Goal: Entertainment & Leisure: Browse casually

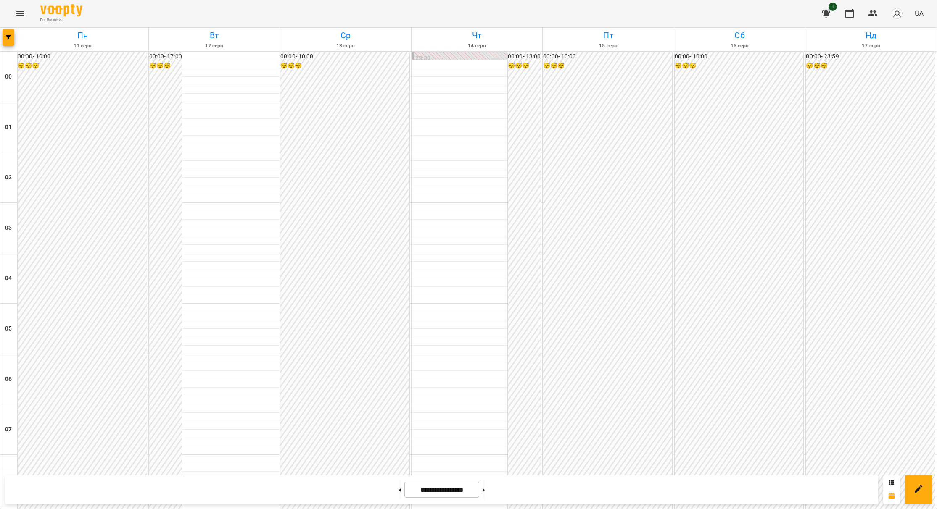
scroll to position [441, 0]
click at [25, 11] on button "Menu" at bounding box center [20, 13] width 20 height 20
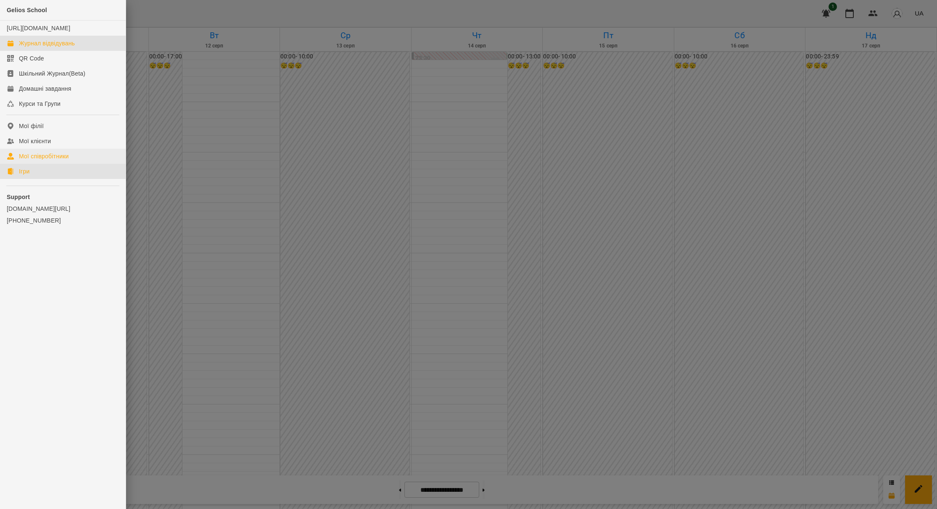
click at [48, 179] on link "Ігри" at bounding box center [63, 171] width 126 height 15
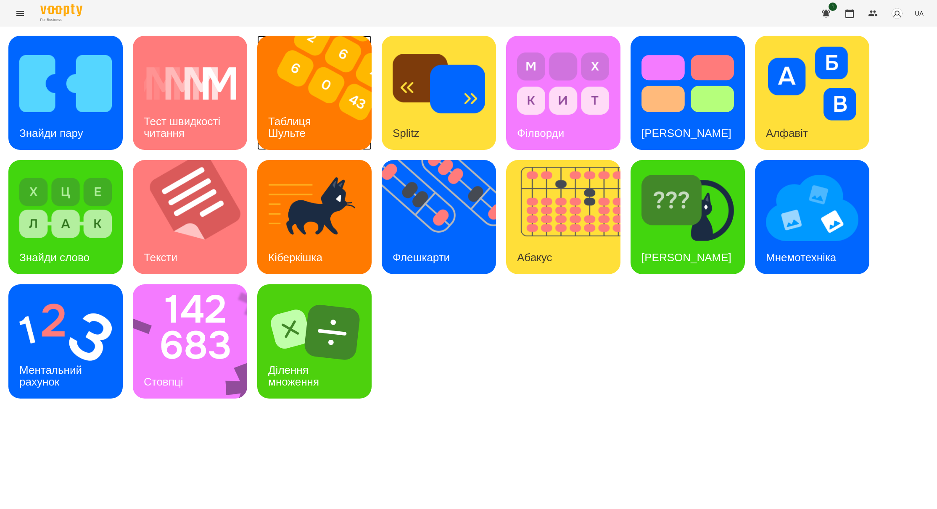
click at [310, 127] on h3 "Таблиця Шульте" at bounding box center [291, 127] width 46 height 24
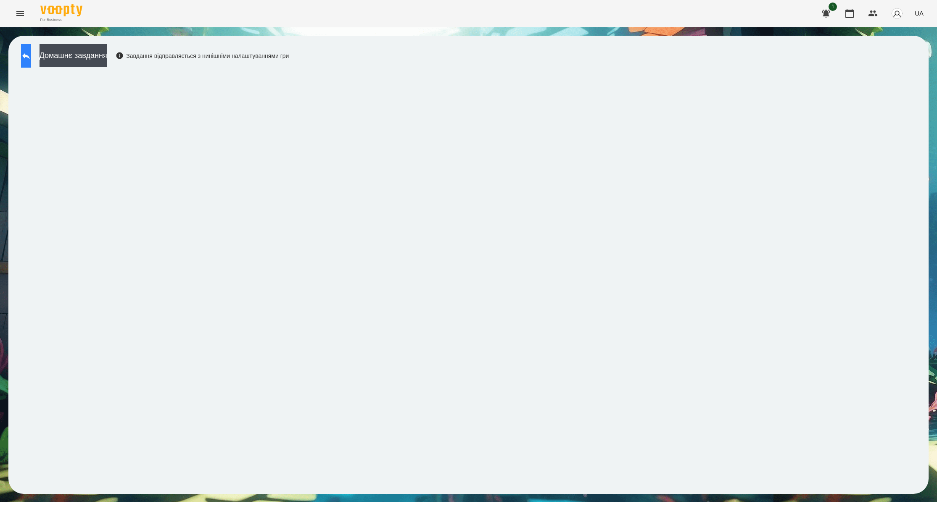
click at [31, 64] on button at bounding box center [26, 56] width 10 height 24
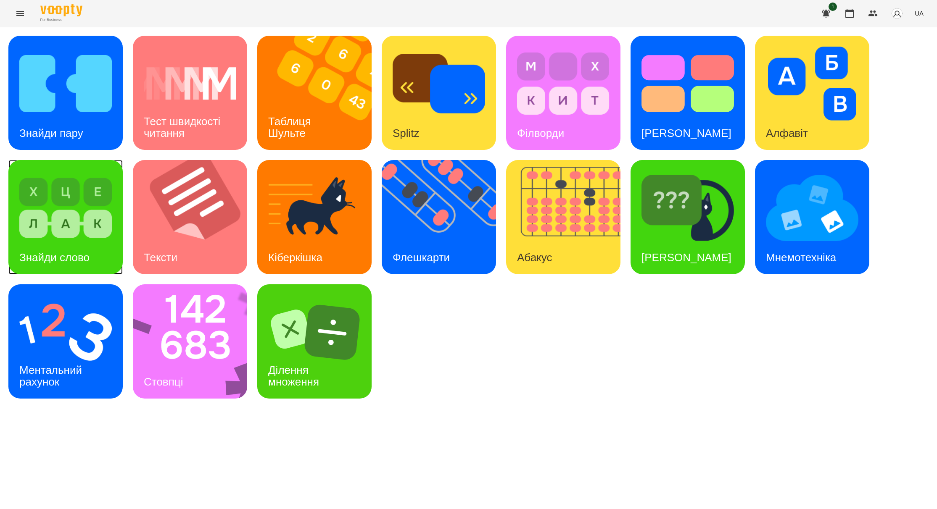
click at [81, 237] on img at bounding box center [65, 208] width 92 height 74
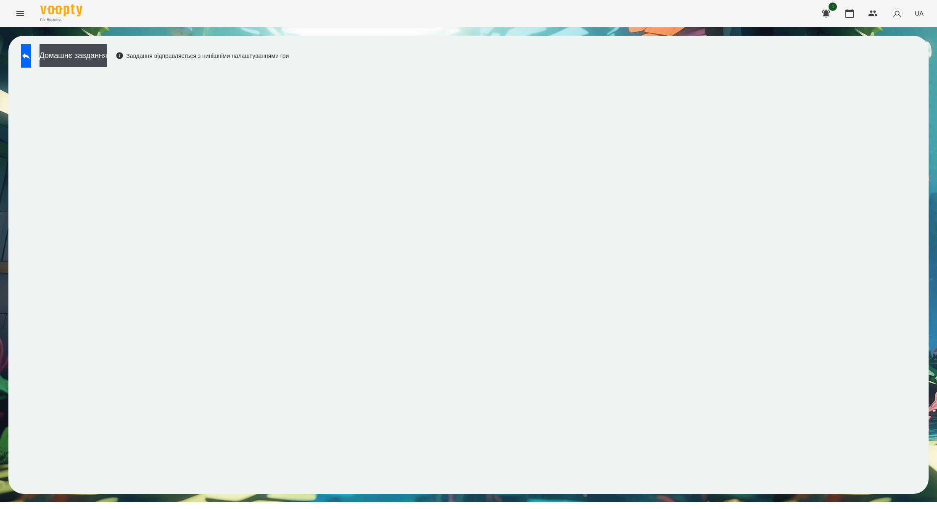
click at [928, 368] on div "Домашнє завдання Завдання відправляється з нинішніми налаштуваннями гри" at bounding box center [468, 265] width 920 height 459
click at [31, 47] on button at bounding box center [26, 56] width 10 height 24
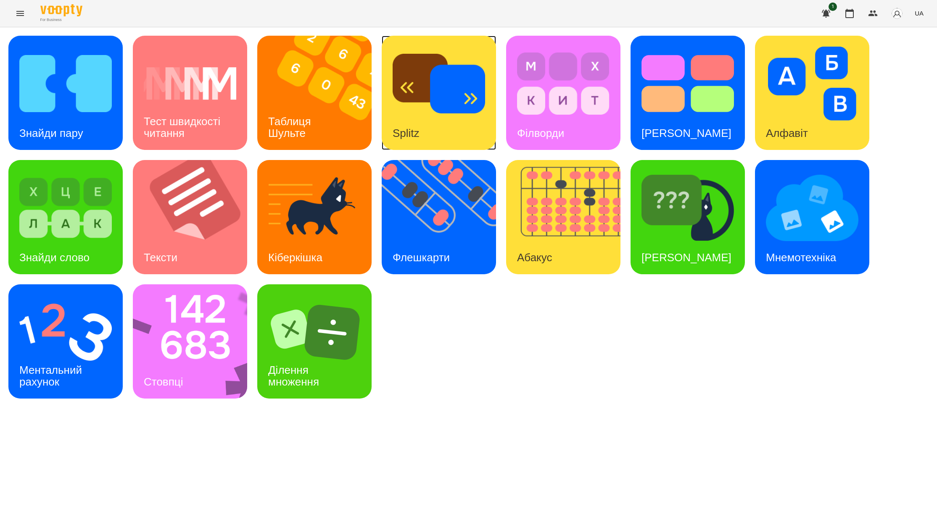
click at [403, 118] on div "Splitz" at bounding box center [406, 133] width 49 height 33
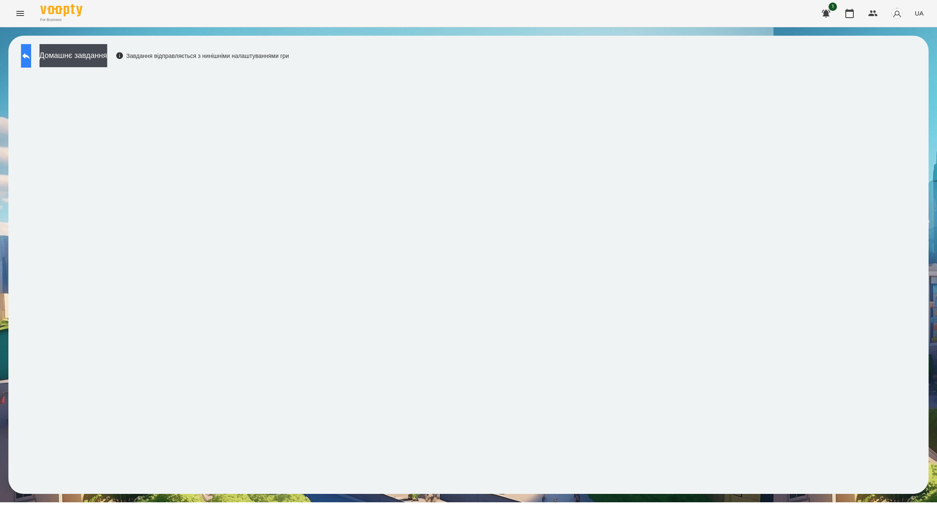
click at [31, 60] on icon at bounding box center [26, 56] width 10 height 10
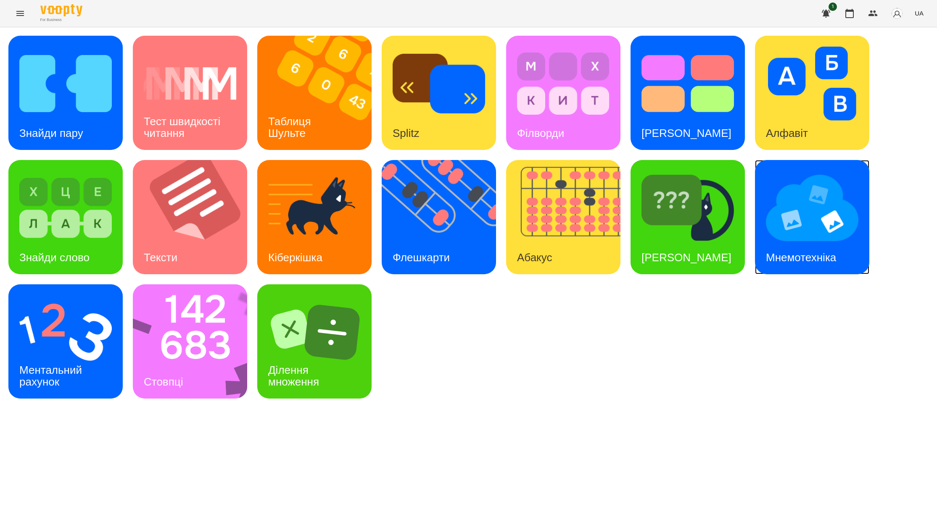
click at [822, 239] on img at bounding box center [812, 208] width 92 height 74
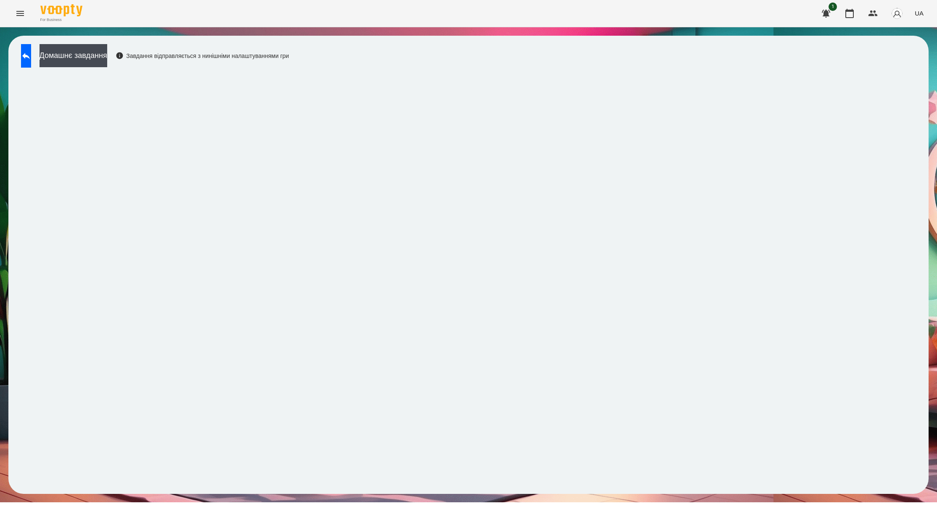
click at [18, 63] on div "Домашнє завдання Завдання відправляється з нинішніми налаштуваннями гри" at bounding box center [153, 58] width 272 height 28
click at [28, 60] on button at bounding box center [26, 56] width 10 height 24
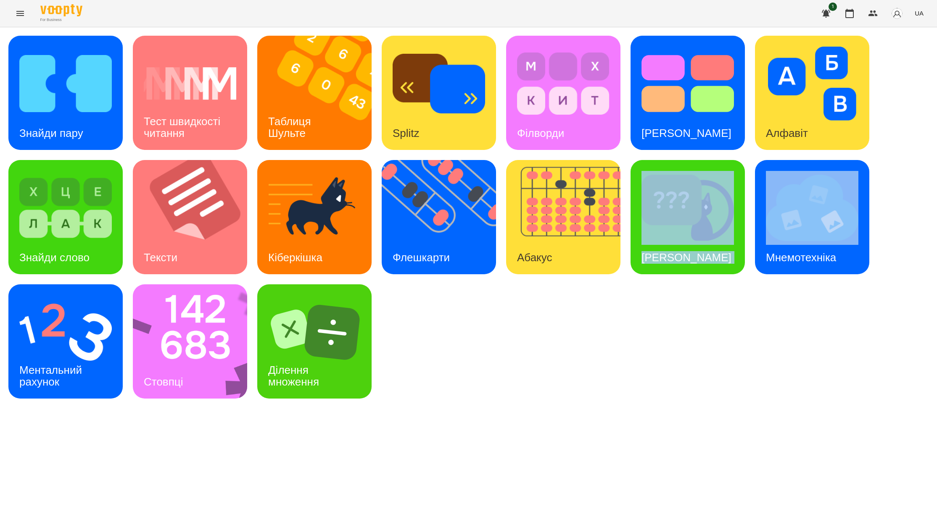
drag, startPoint x: 680, startPoint y: 376, endPoint x: 750, endPoint y: 406, distance: 76.8
click at [750, 406] on div "Знайди пару Тест швидкості читання Таблиця [PERSON_NAME] Splitz Філворди Тест С…" at bounding box center [468, 217] width 937 height 380
click at [774, 329] on div "Знайди пару Тест швидкості читання Таблиця [PERSON_NAME] Splitz Філворди Тест С…" at bounding box center [468, 217] width 920 height 363
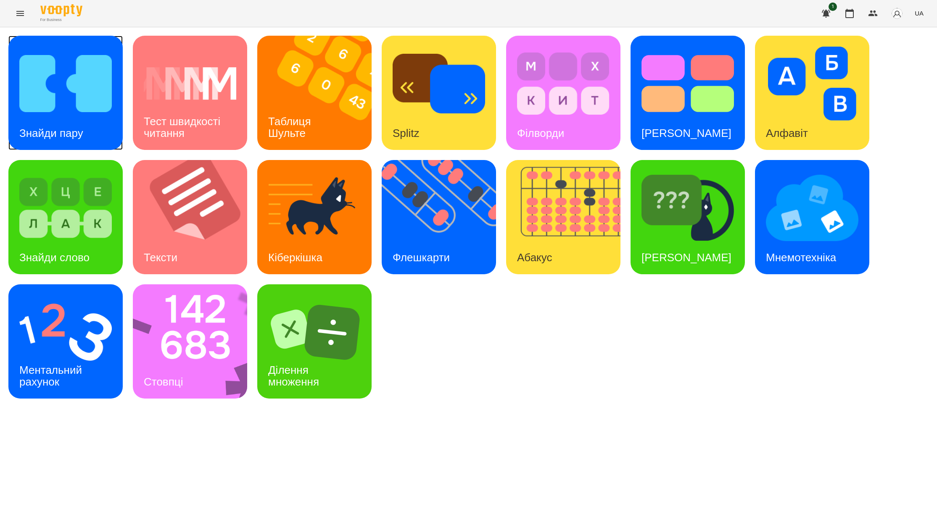
click at [58, 125] on div "Знайди пару" at bounding box center [51, 133] width 86 height 33
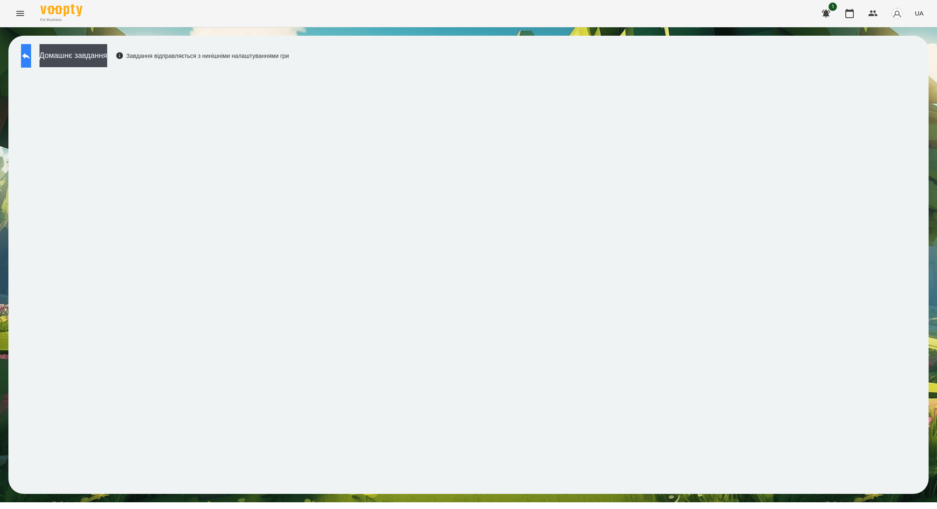
click at [31, 59] on icon at bounding box center [26, 56] width 10 height 10
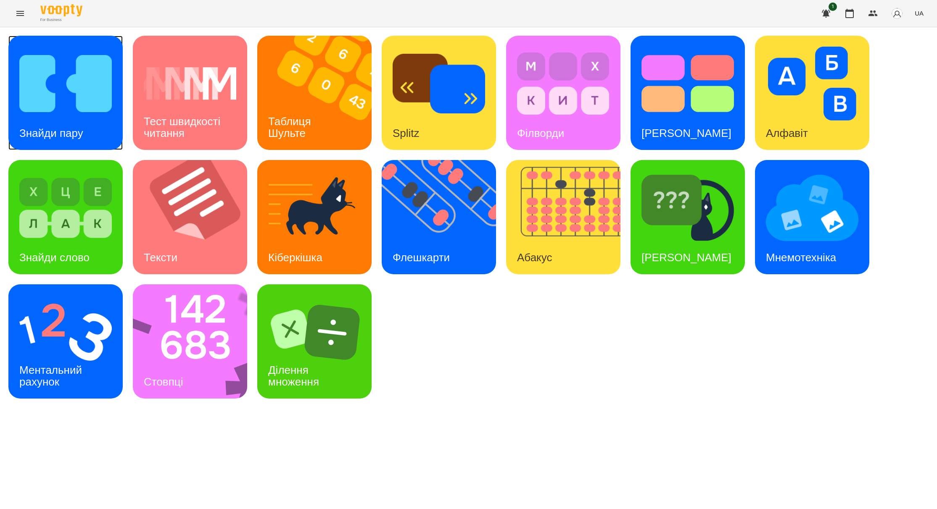
click at [72, 105] on img at bounding box center [65, 84] width 92 height 74
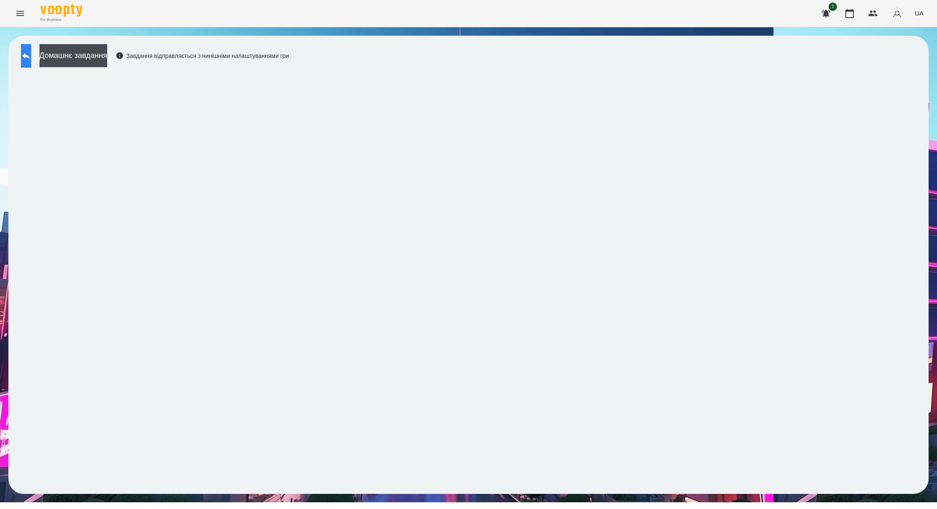
click at [21, 58] on button at bounding box center [26, 56] width 10 height 24
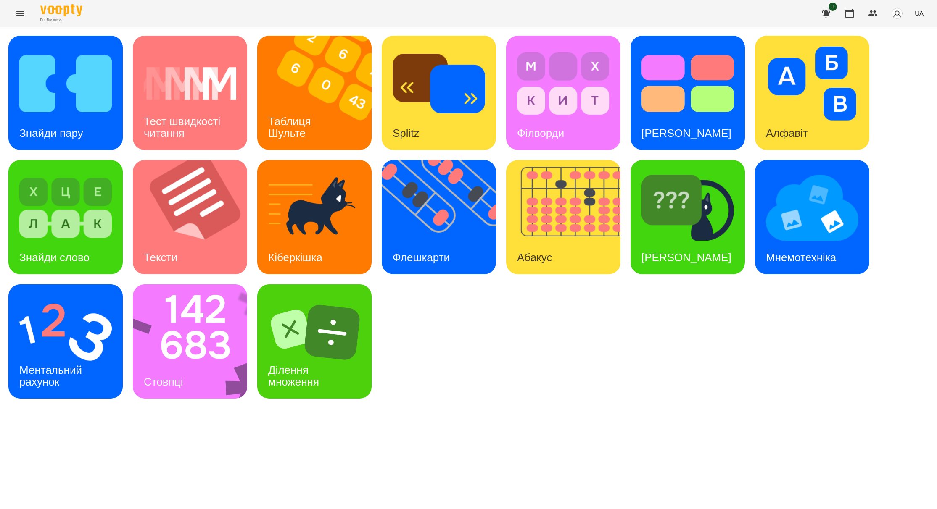
click at [13, 16] on button "Menu" at bounding box center [20, 13] width 20 height 20
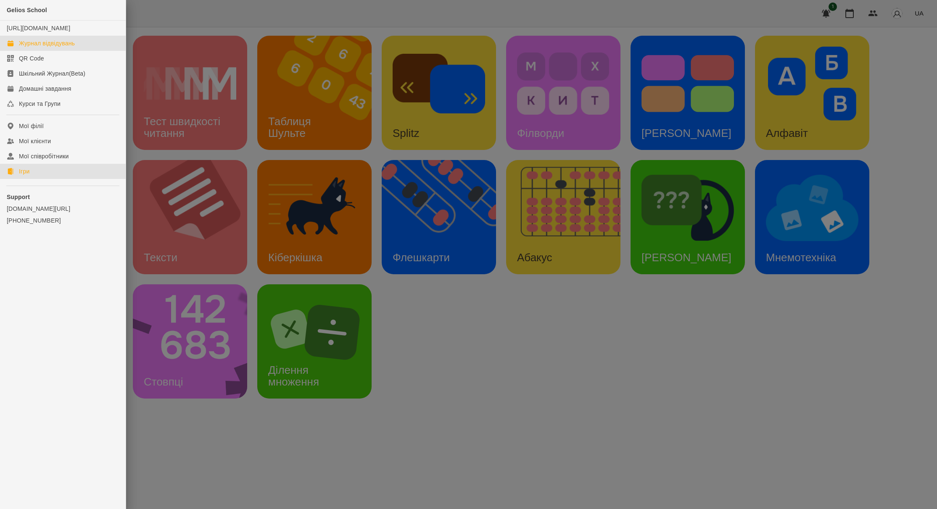
click at [64, 47] on div "Журнал відвідувань" at bounding box center [47, 43] width 56 height 8
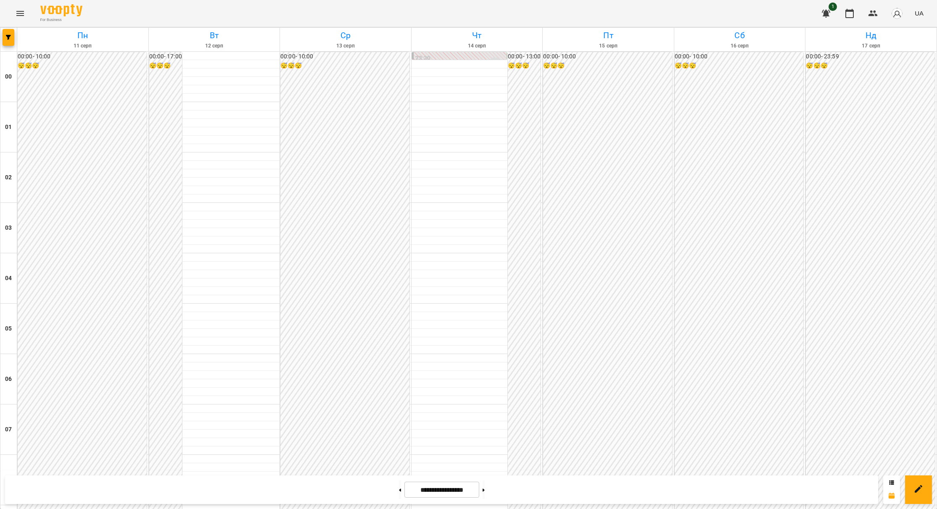
scroll to position [567, 0]
click at [21, 18] on icon "Menu" at bounding box center [20, 13] width 10 height 10
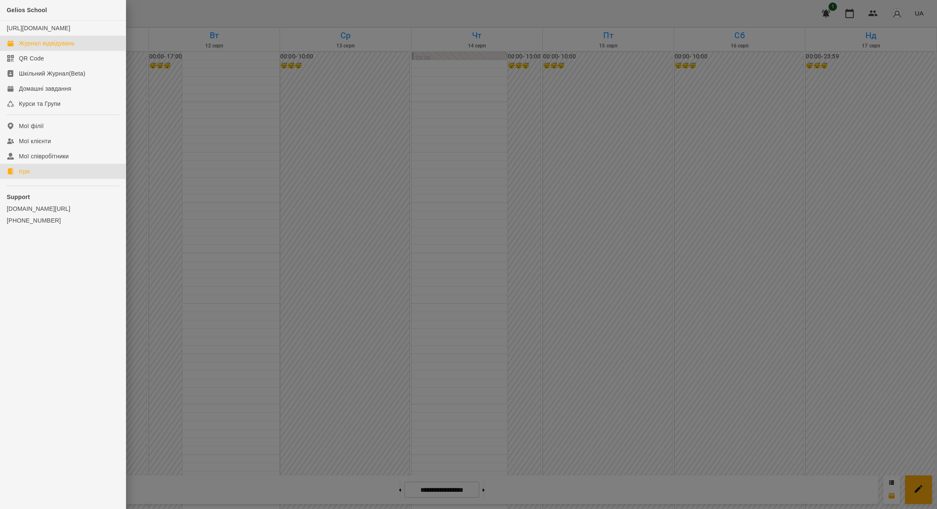
click at [42, 179] on link "Ігри" at bounding box center [63, 171] width 126 height 15
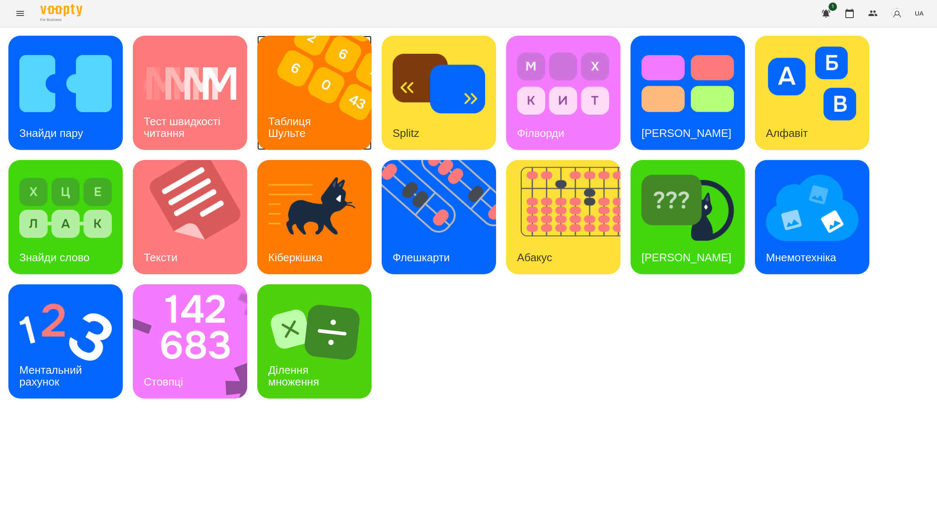
click at [330, 107] on img at bounding box center [319, 93] width 125 height 114
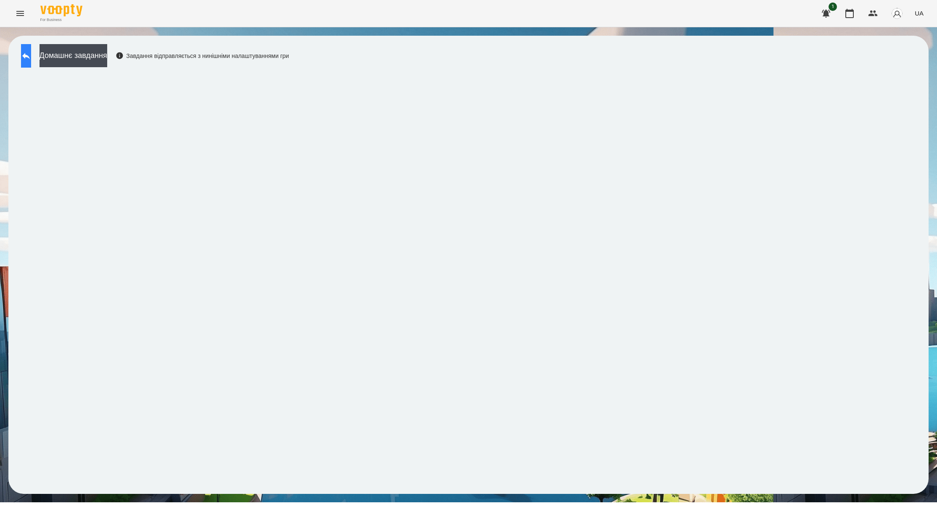
click at [31, 58] on icon at bounding box center [26, 56] width 10 height 10
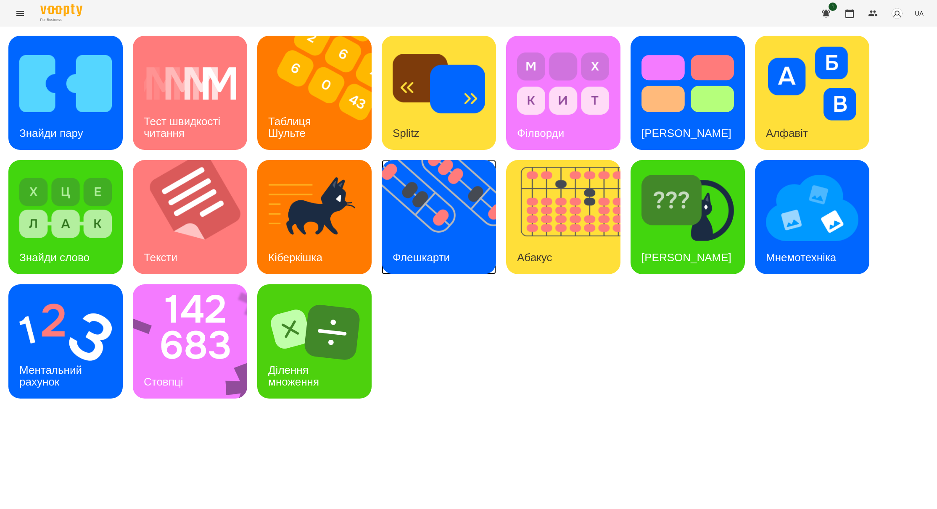
click at [460, 234] on img at bounding box center [444, 217] width 125 height 114
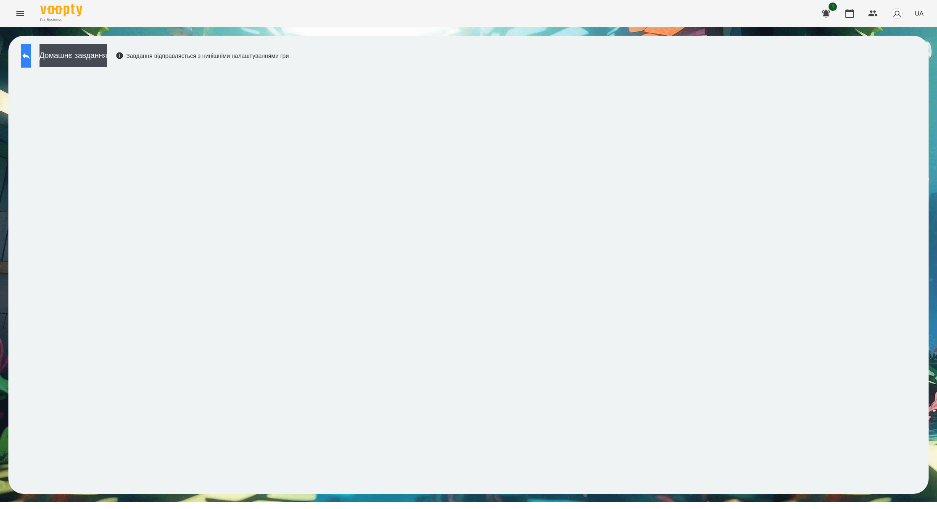
click at [31, 60] on icon at bounding box center [26, 56] width 10 height 10
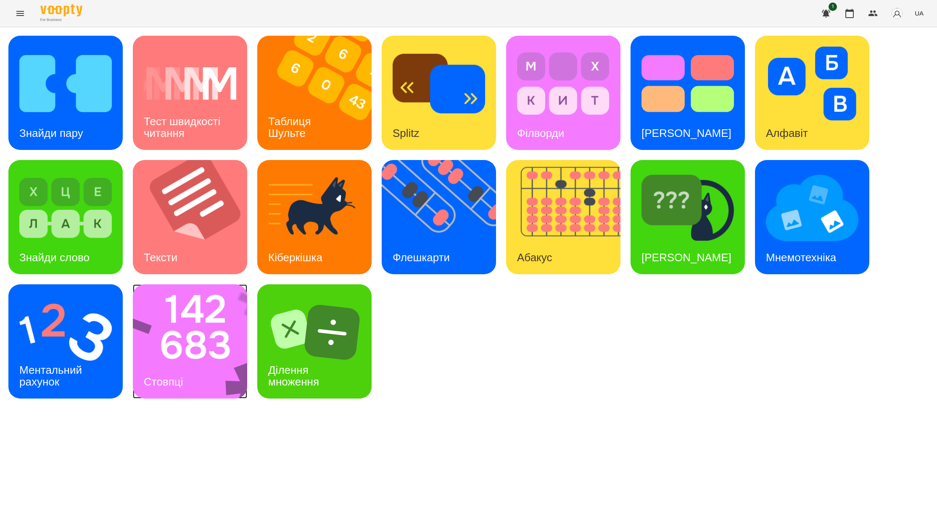
click at [224, 343] on img at bounding box center [195, 342] width 125 height 114
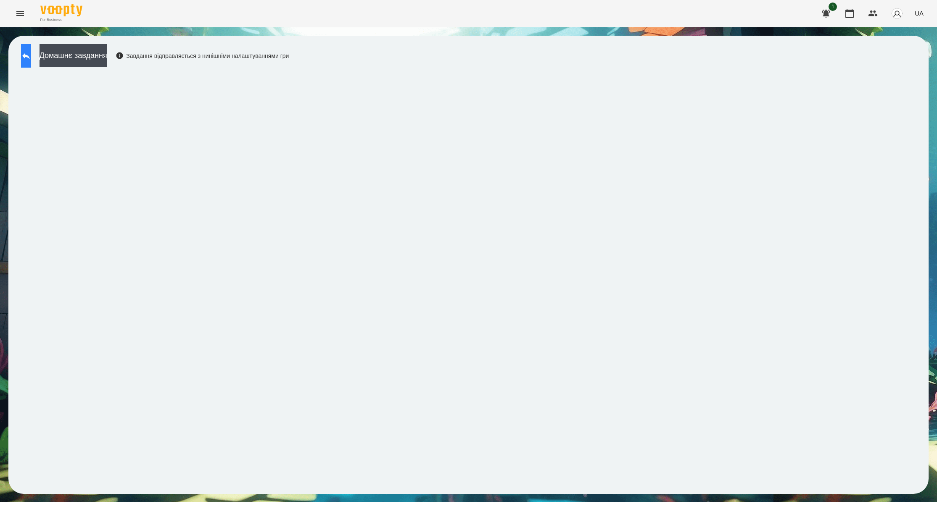
click at [31, 62] on button at bounding box center [26, 56] width 10 height 24
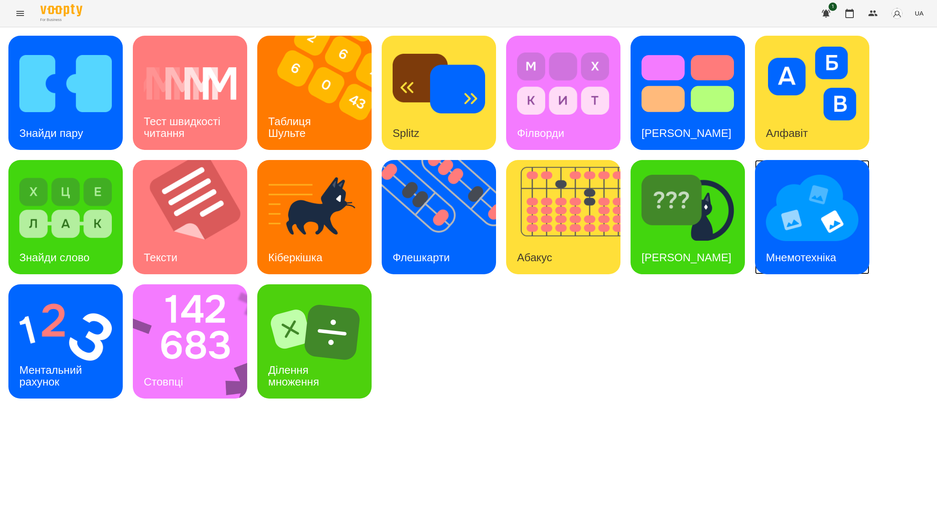
click at [784, 217] on img at bounding box center [812, 208] width 92 height 74
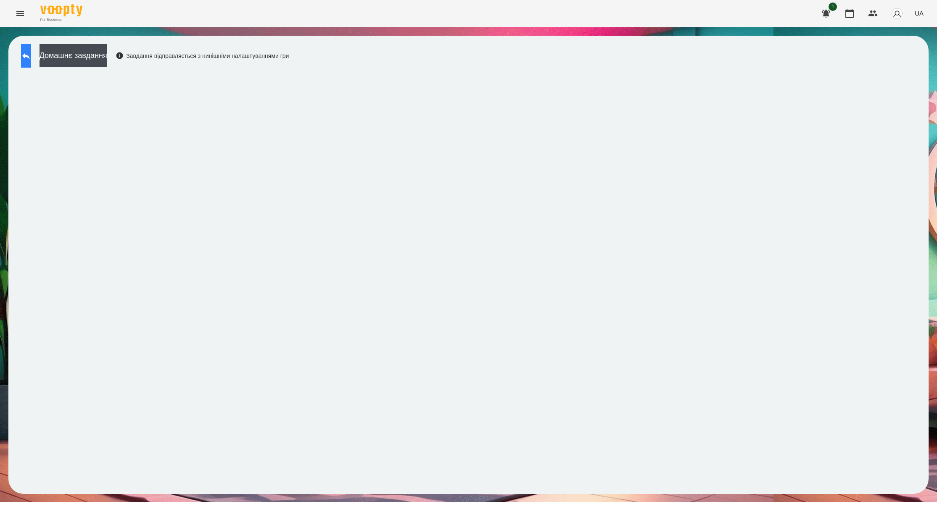
click at [30, 55] on icon at bounding box center [26, 56] width 10 height 10
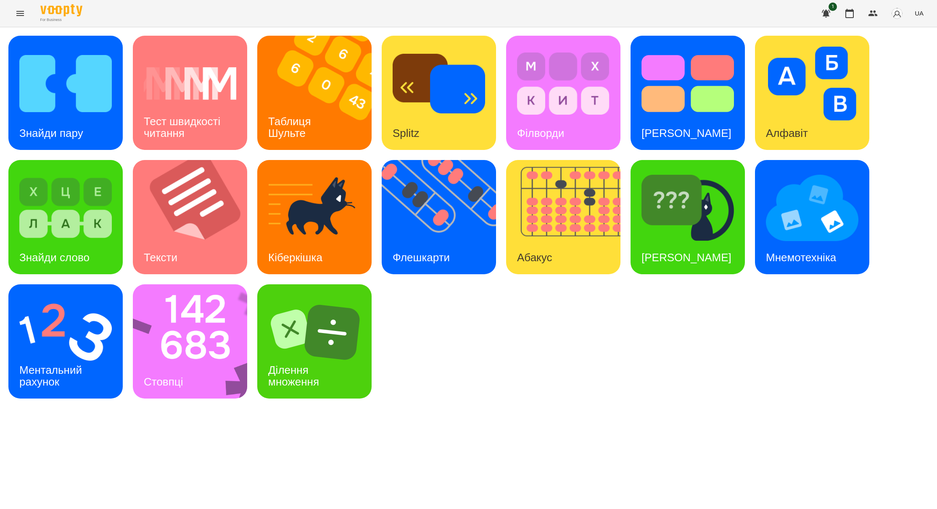
click at [921, 15] on span "UA" at bounding box center [919, 13] width 9 height 9
click at [899, 65] on div "Русский" at bounding box center [903, 62] width 43 height 15
click at [504, 226] on div "Найди пару Тест скорости чтения Таблица [PERSON_NAME] Splitz Заполнение слов Те…" at bounding box center [468, 217] width 920 height 363
click at [535, 225] on img at bounding box center [568, 217] width 125 height 114
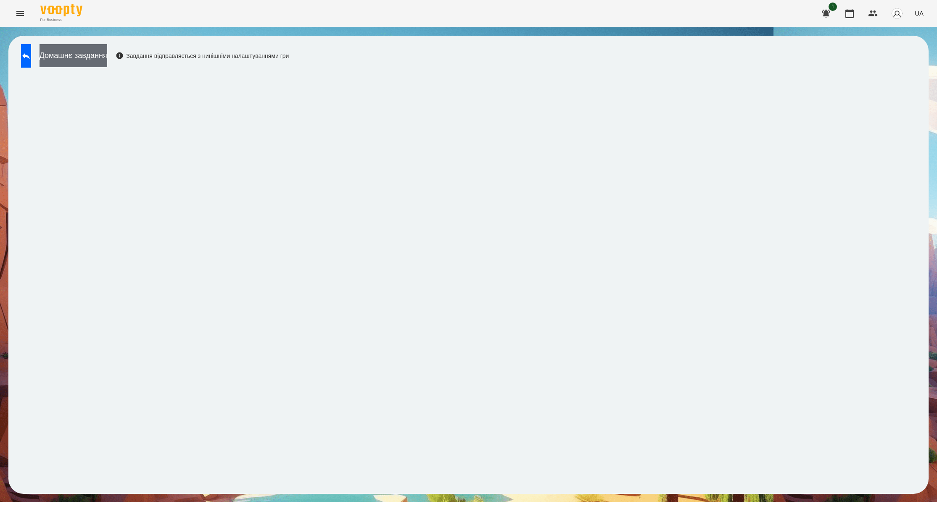
drag, startPoint x: 0, startPoint y: 0, endPoint x: 79, endPoint y: 67, distance: 103.4
click at [26, 69] on div "Домашнє завдання Завдання відправляється з нинішніми налаштуваннями гри" at bounding box center [153, 58] width 272 height 28
click at [31, 59] on button at bounding box center [26, 56] width 10 height 24
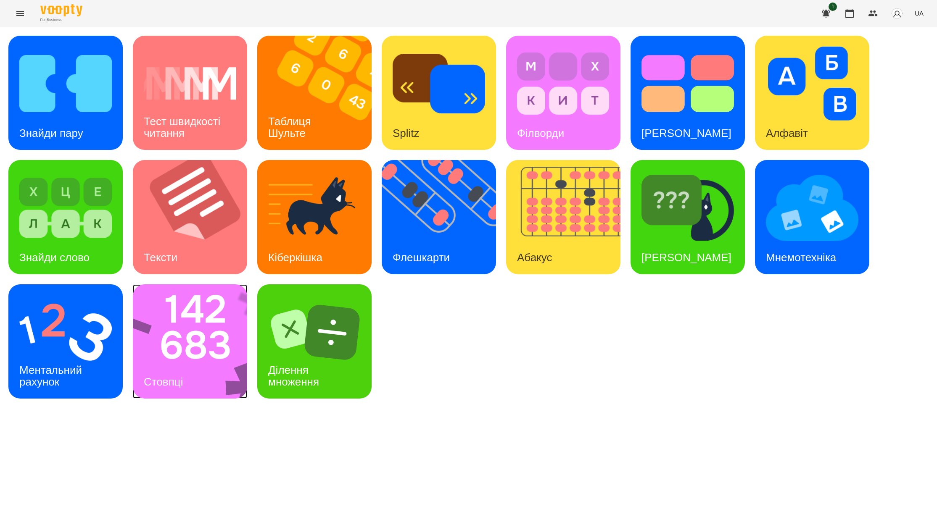
click at [203, 359] on img at bounding box center [195, 342] width 125 height 114
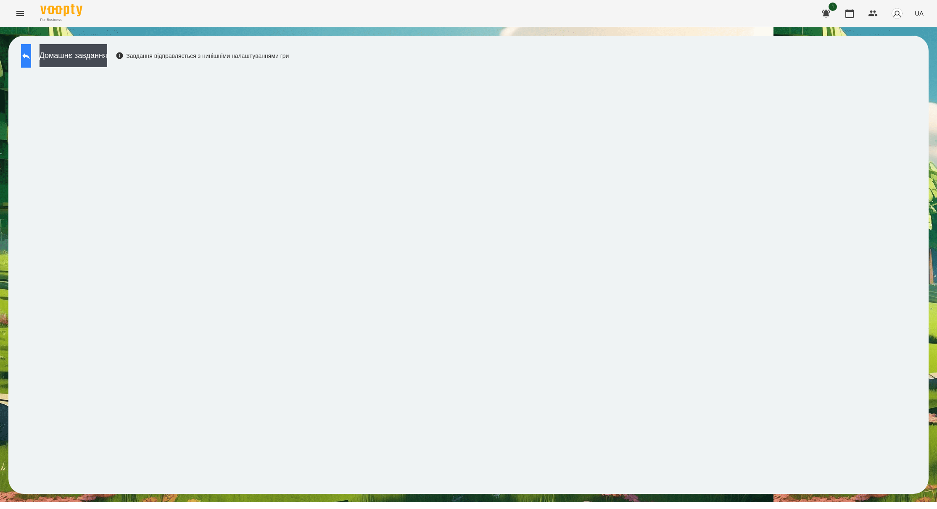
click at [31, 46] on button at bounding box center [26, 56] width 10 height 24
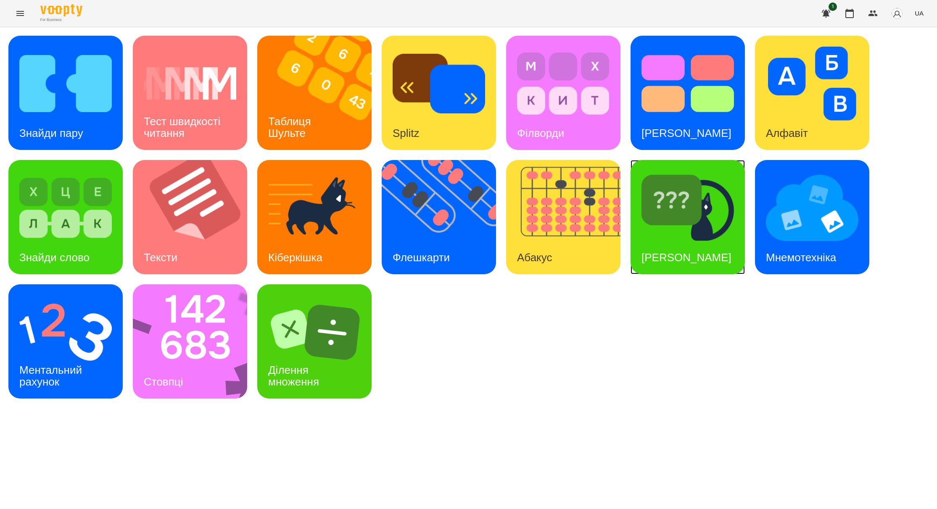
click at [705, 256] on div "[PERSON_NAME]" at bounding box center [686, 257] width 112 height 33
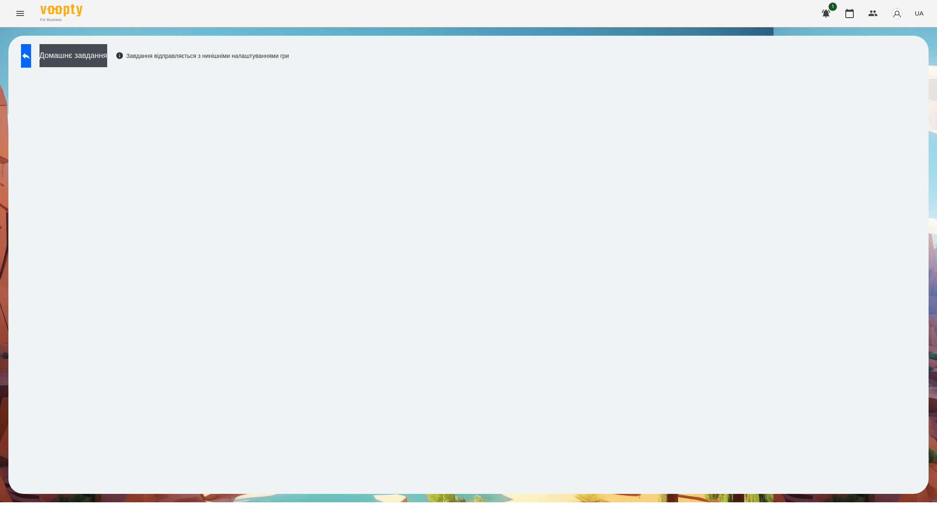
click at [575, 4] on div "For Business 1 UA" at bounding box center [468, 13] width 937 height 27
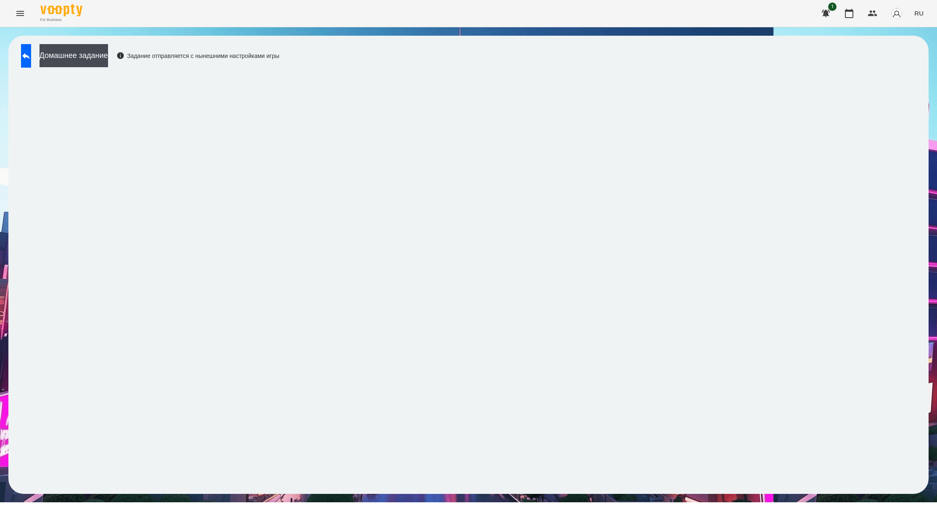
click at [24, 15] on icon "Menu" at bounding box center [20, 13] width 10 height 10
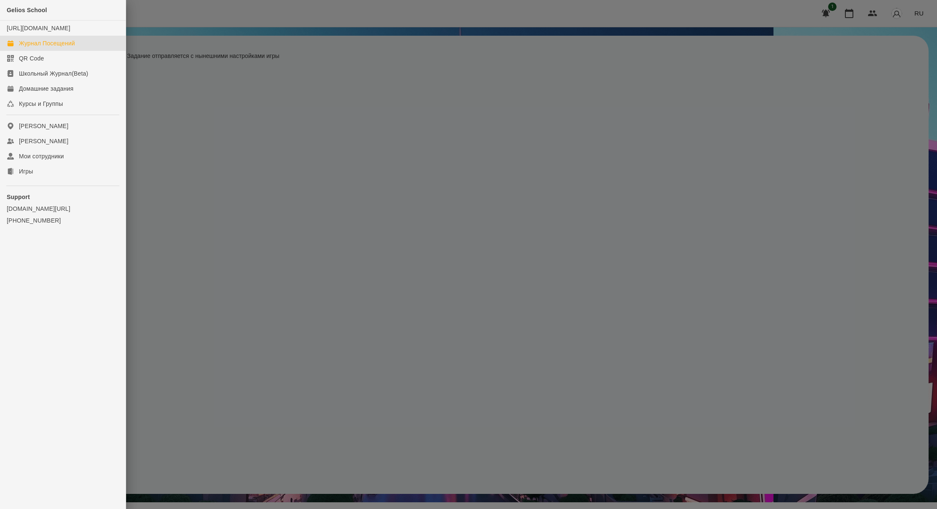
click at [58, 47] on link "Журнал Посещений" at bounding box center [63, 43] width 126 height 15
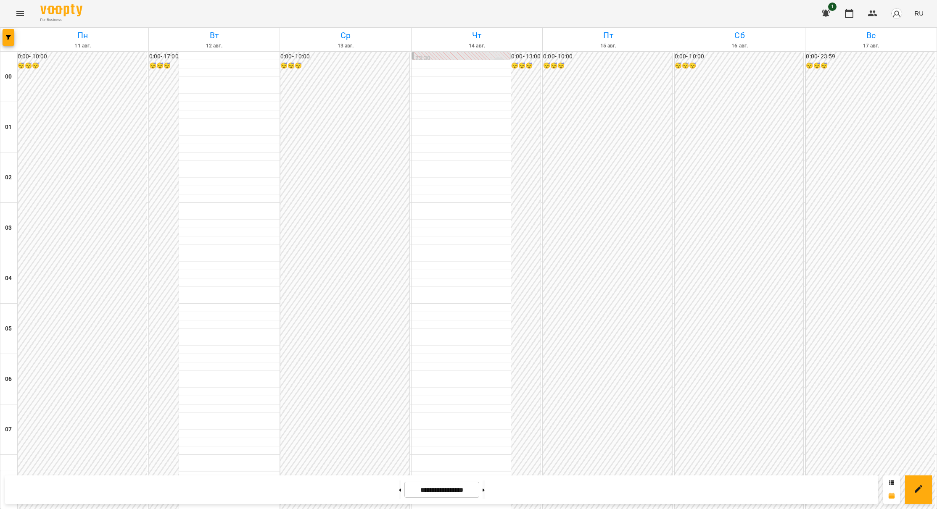
scroll to position [630, 0]
